Goal: Task Accomplishment & Management: Use online tool/utility

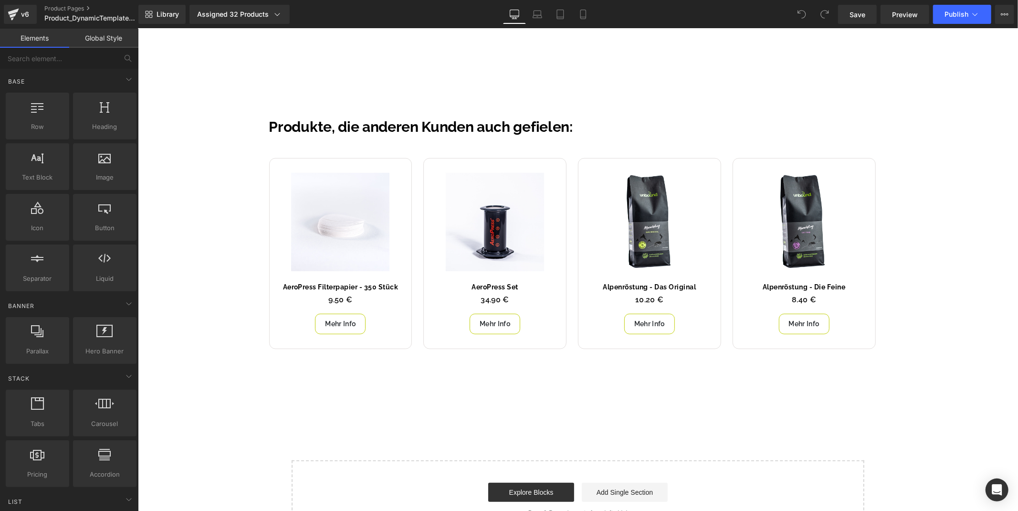
scroll to position [371, 0]
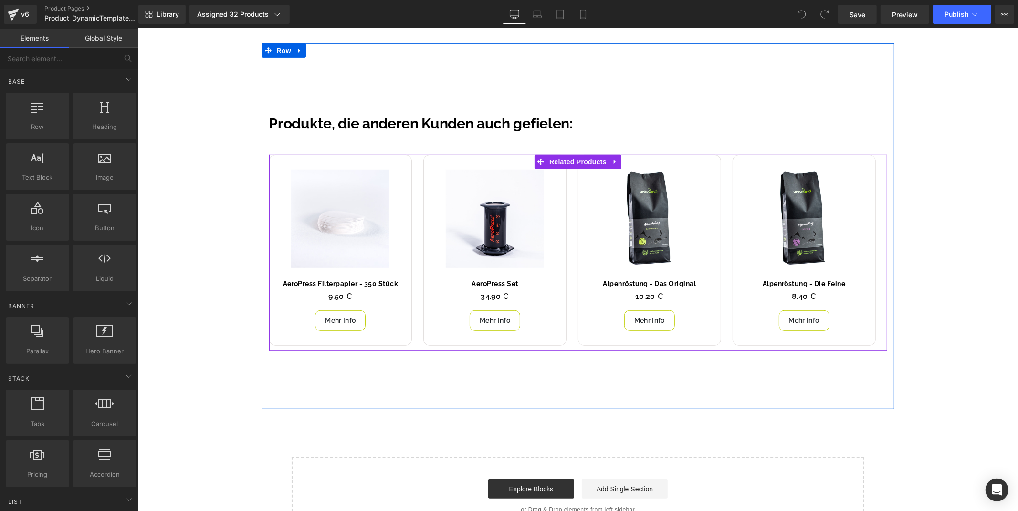
click at [568, 181] on div "Sale Off (P) Image AeroPress Set (P) Title 0 € 34.90 € (P) Price Mehr Info (P) …" at bounding box center [494, 249] width 155 height 191
click at [572, 159] on span "Related Products" at bounding box center [577, 162] width 62 height 14
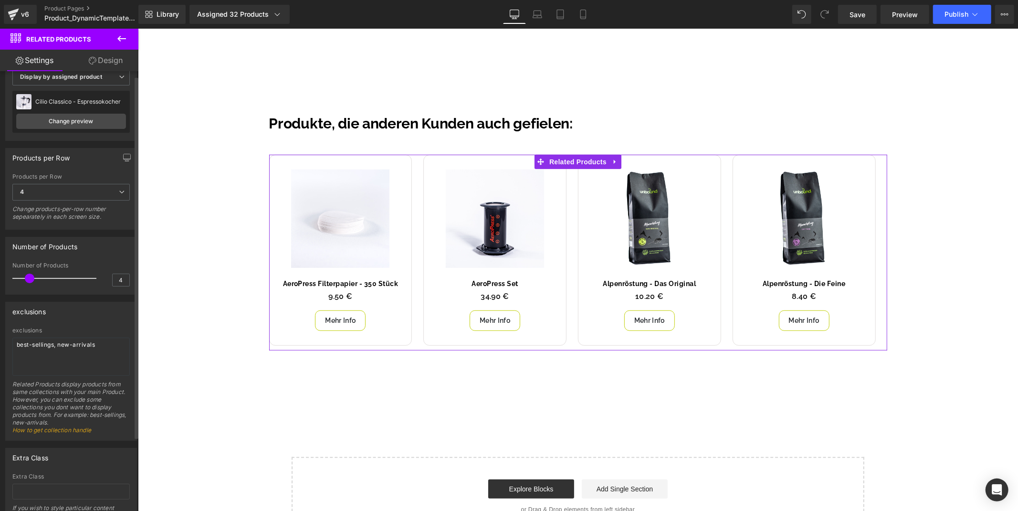
scroll to position [0, 0]
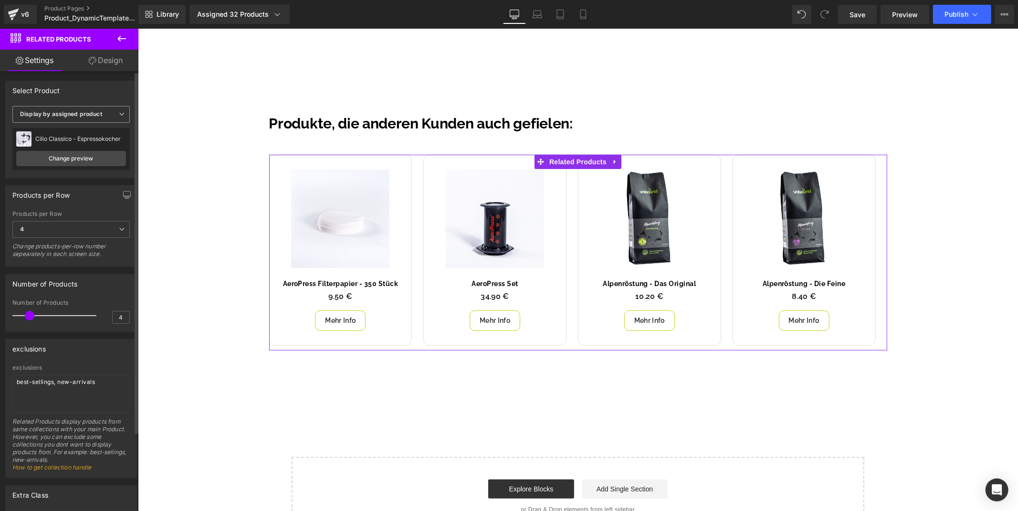
click at [83, 108] on span "Display by assigned product" at bounding box center [70, 114] width 117 height 17
click at [83, 108] on span "Display by assigned product" at bounding box center [69, 114] width 114 height 17
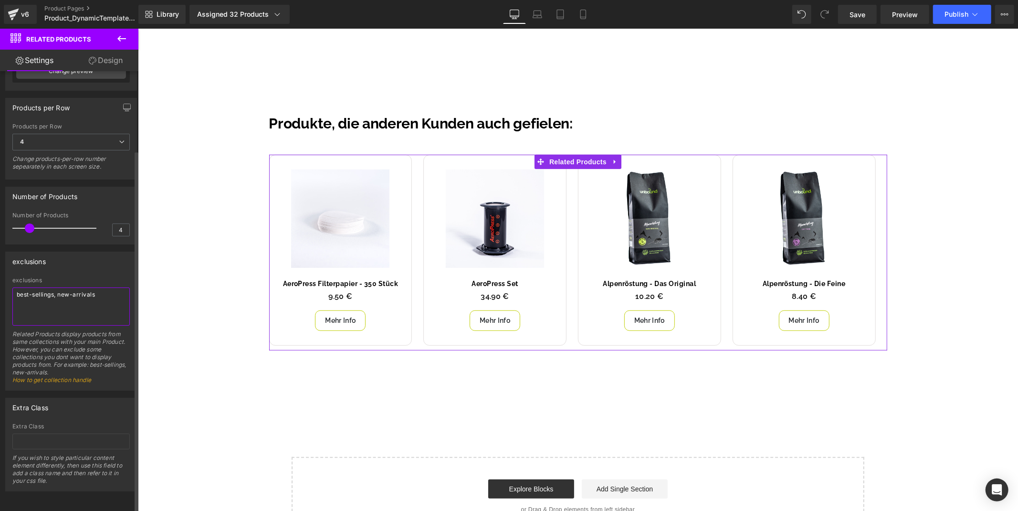
click at [75, 288] on textarea "best-sellings, new-arrivals" at bounding box center [70, 306] width 117 height 38
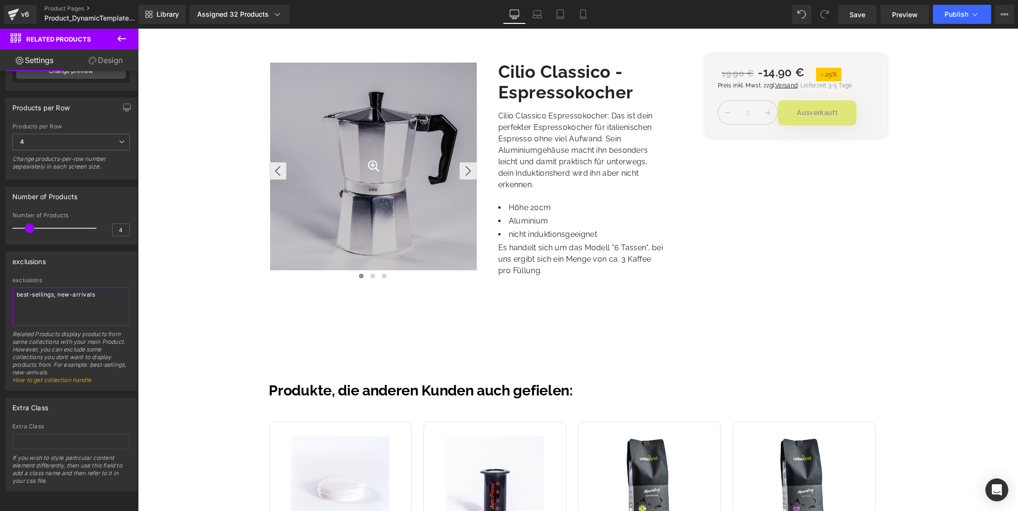
scroll to position [0, 0]
